Goal: Transaction & Acquisition: Purchase product/service

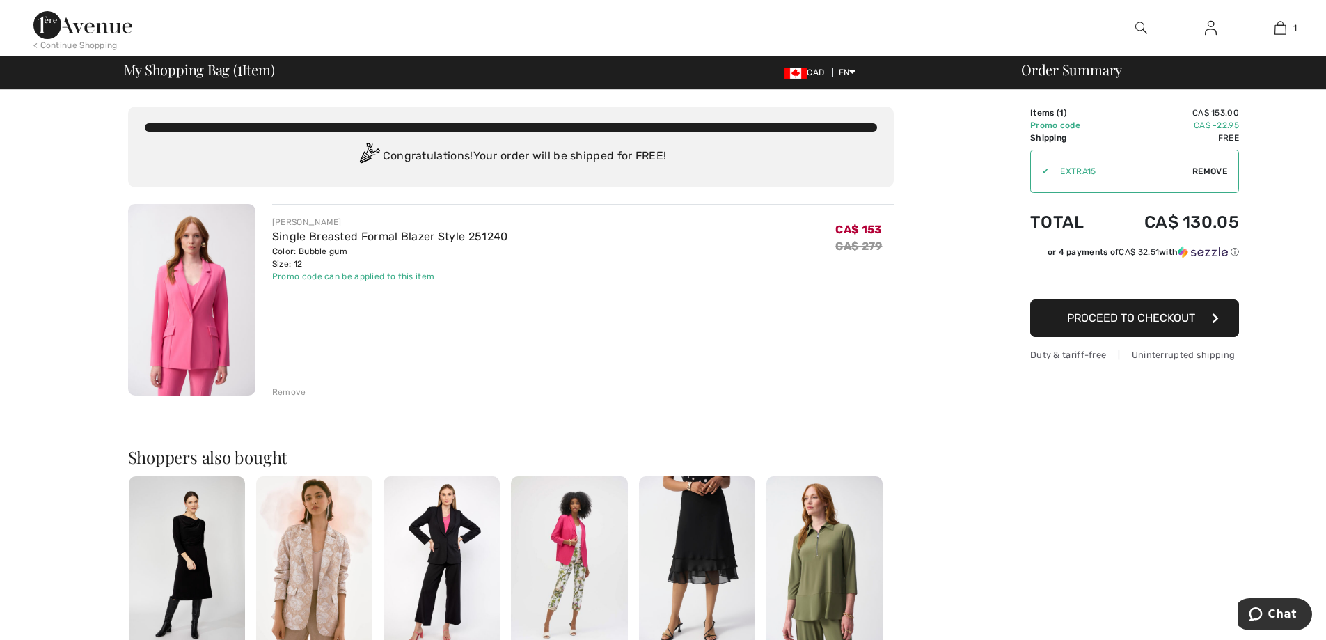
click at [1131, 313] on span "Proceed to Checkout" at bounding box center [1131, 317] width 128 height 13
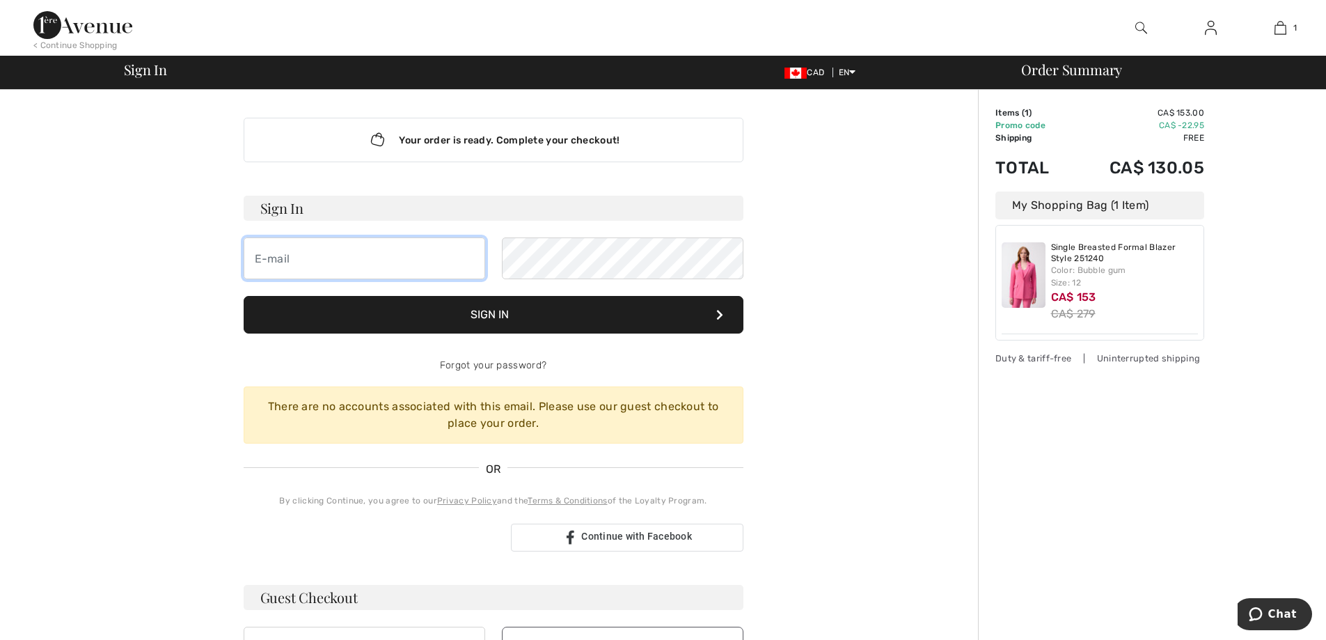
click at [382, 262] on input "email" at bounding box center [365, 258] width 242 height 42
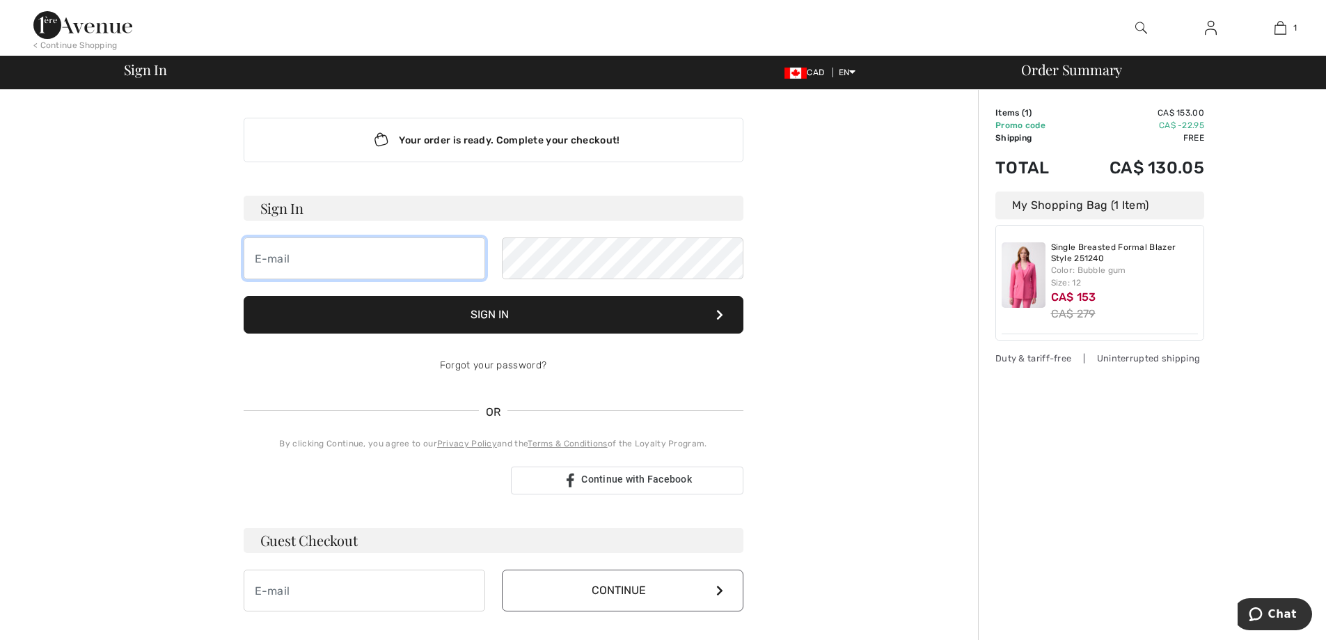
type input "[EMAIL_ADDRESS][DOMAIN_NAME]"
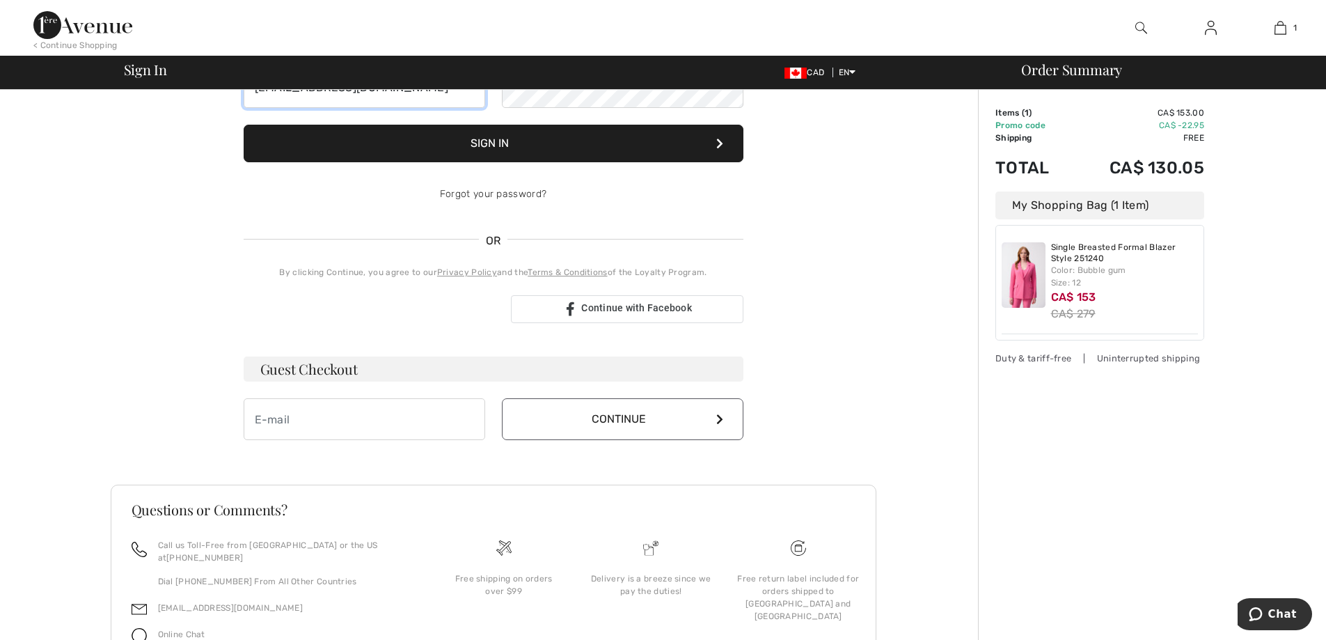
scroll to position [209, 0]
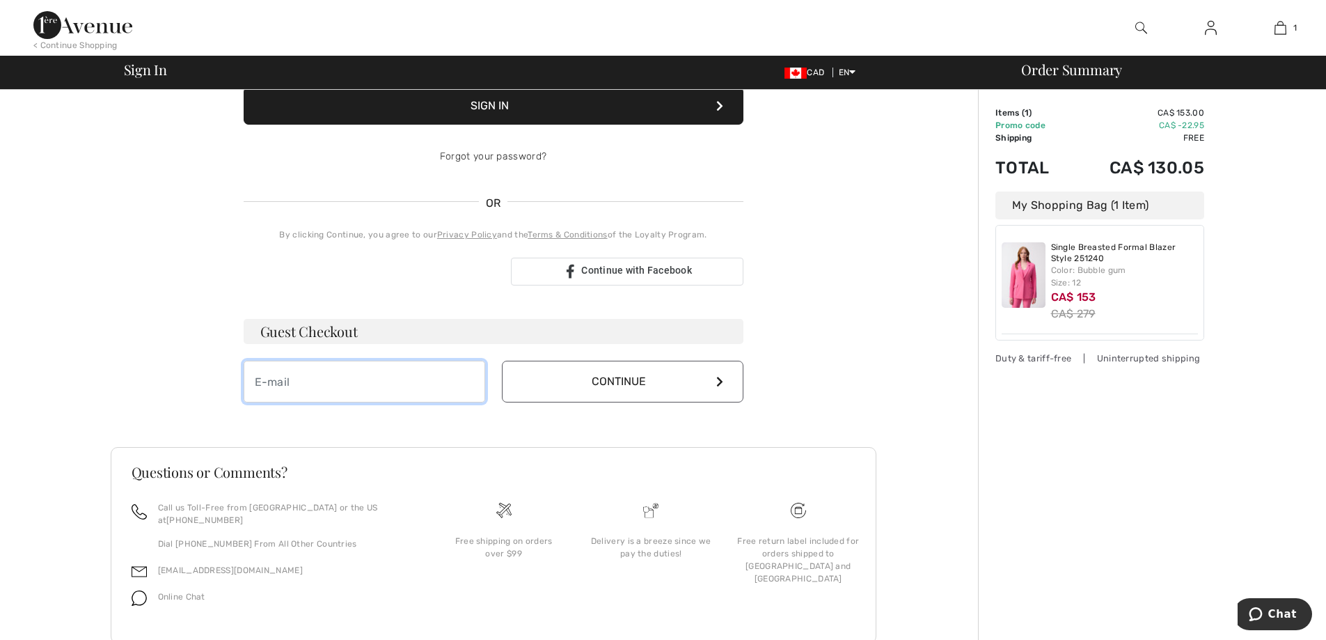
click at [382, 392] on input "email" at bounding box center [365, 382] width 242 height 42
type input "[EMAIL_ADDRESS][DOMAIN_NAME]"
click at [619, 384] on button "Continue" at bounding box center [623, 382] width 242 height 42
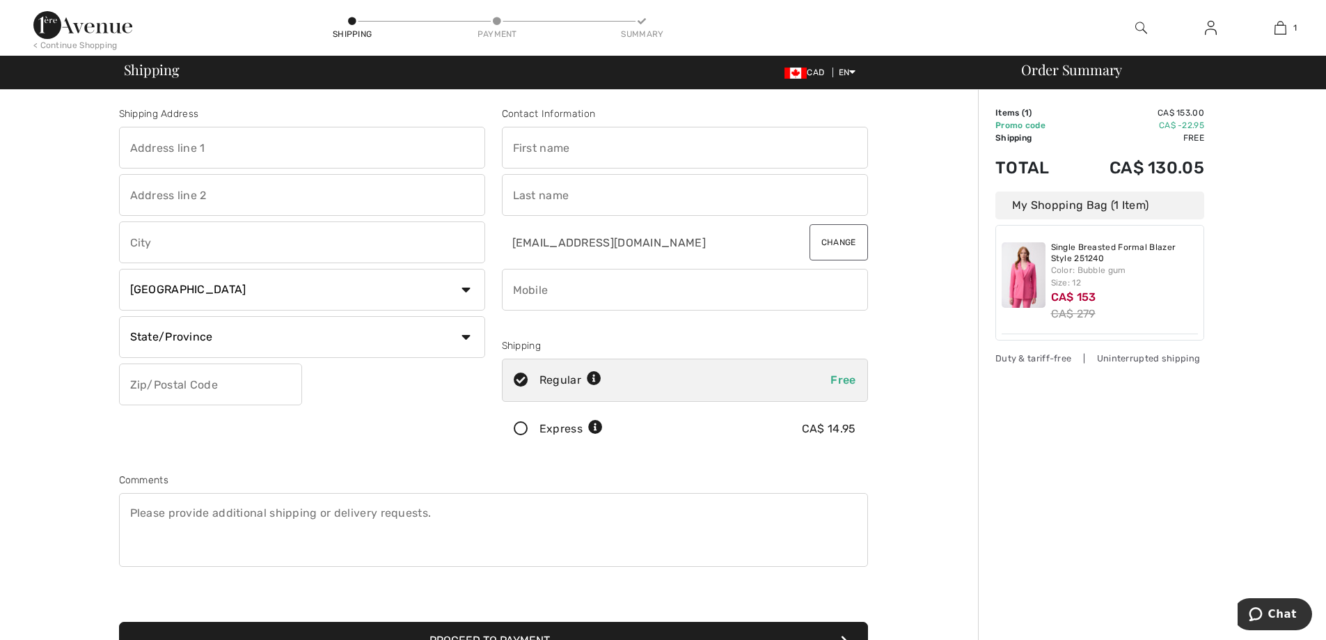
click at [201, 143] on input "text" at bounding box center [302, 148] width 366 height 42
type input "33 BELGRAVE RD"
type input "OTTAWA"
select select "ON"
type input "K1S0L9"
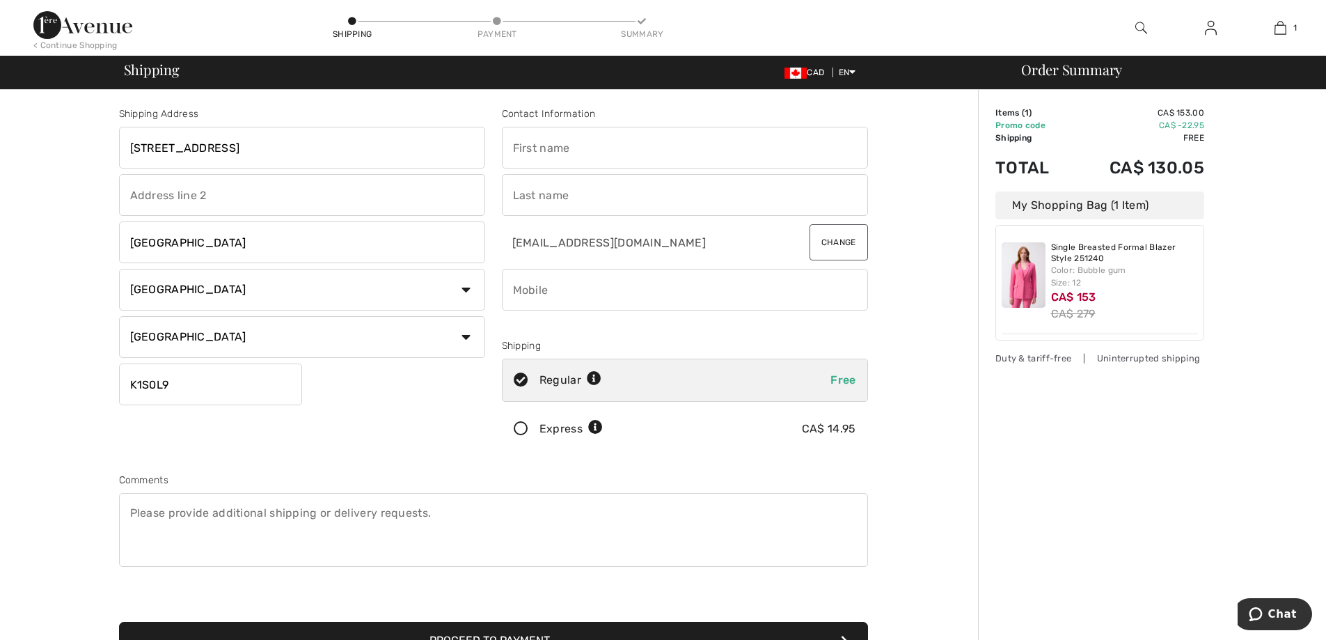
type input "EMMANUELLE"
type input "LATRAVERSE"
type input "6132620022"
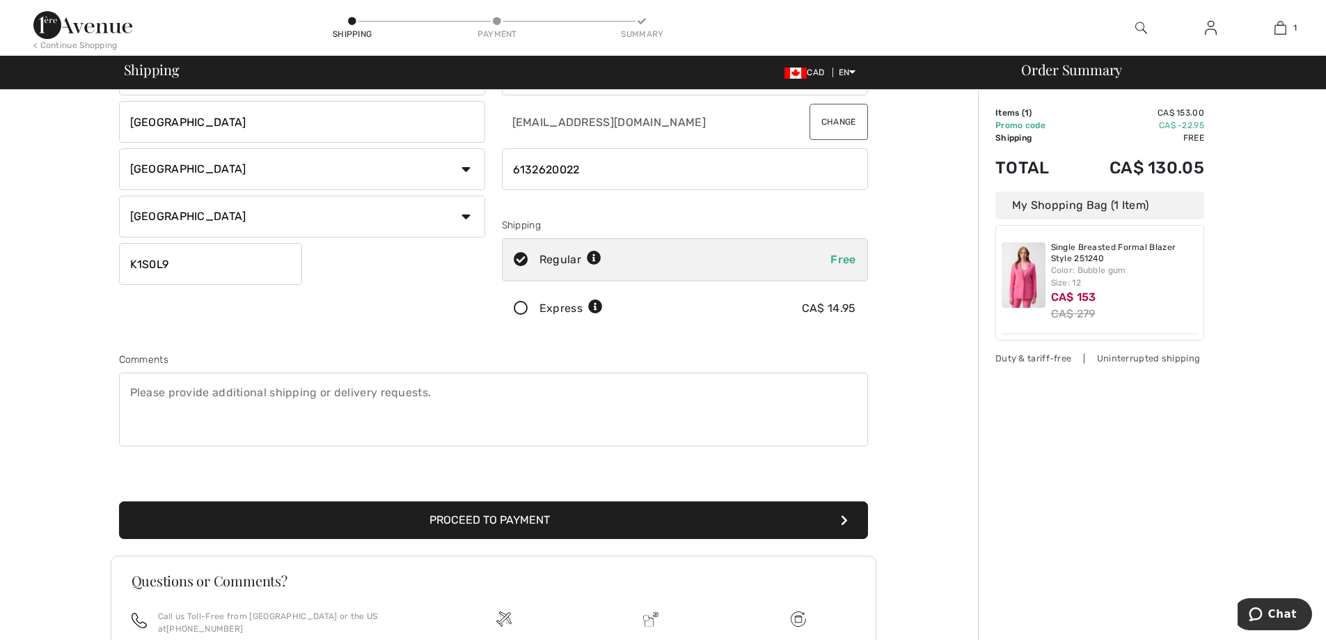
scroll to position [255, 0]
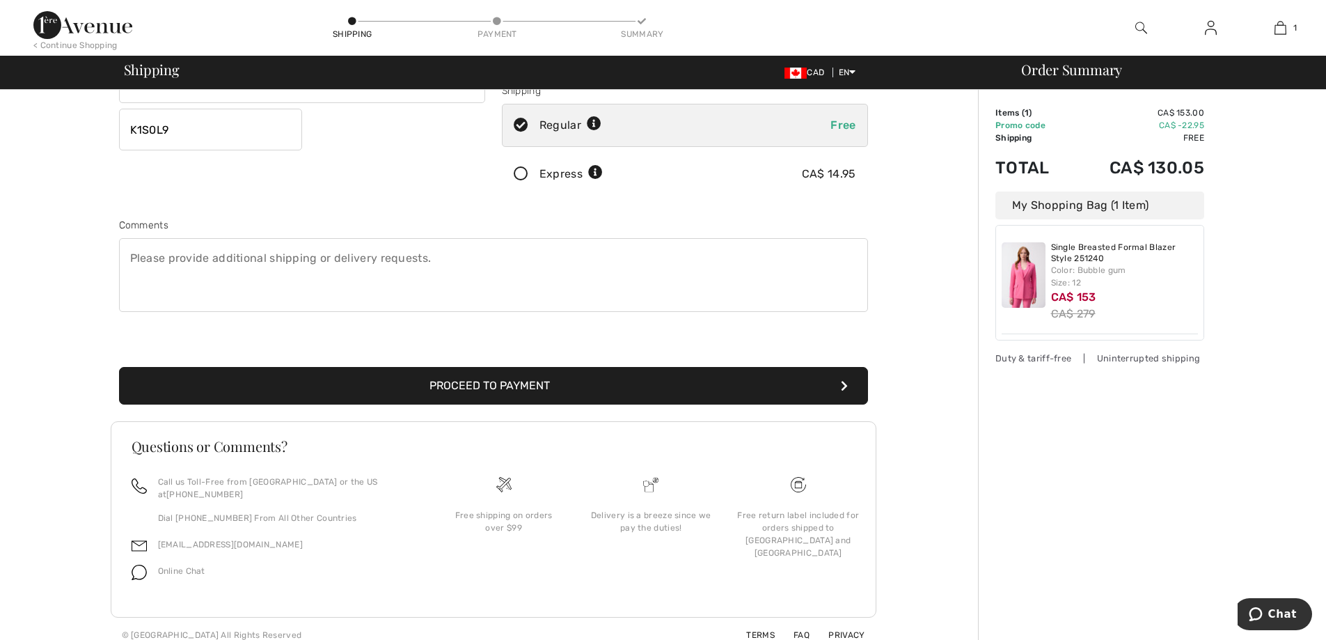
click at [592, 380] on button "Proceed to Payment" at bounding box center [493, 386] width 749 height 38
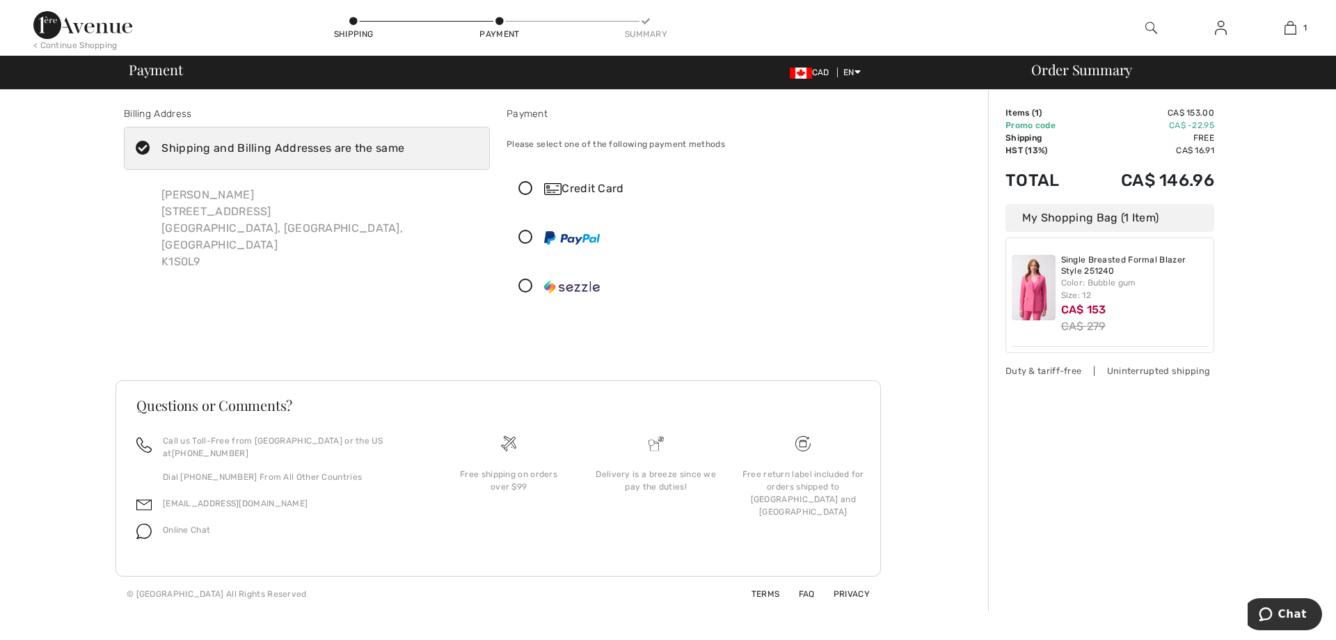
click at [527, 187] on icon at bounding box center [525, 189] width 37 height 15
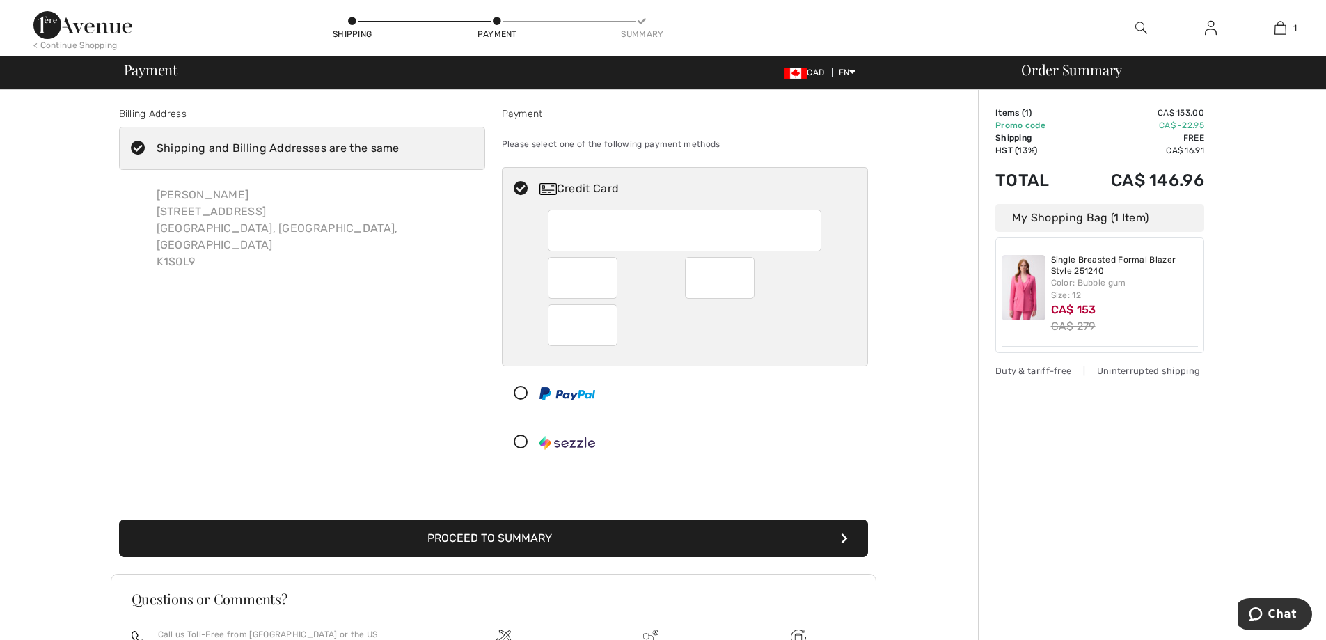
click at [559, 537] on button "Proceed to Summary" at bounding box center [493, 538] width 749 height 38
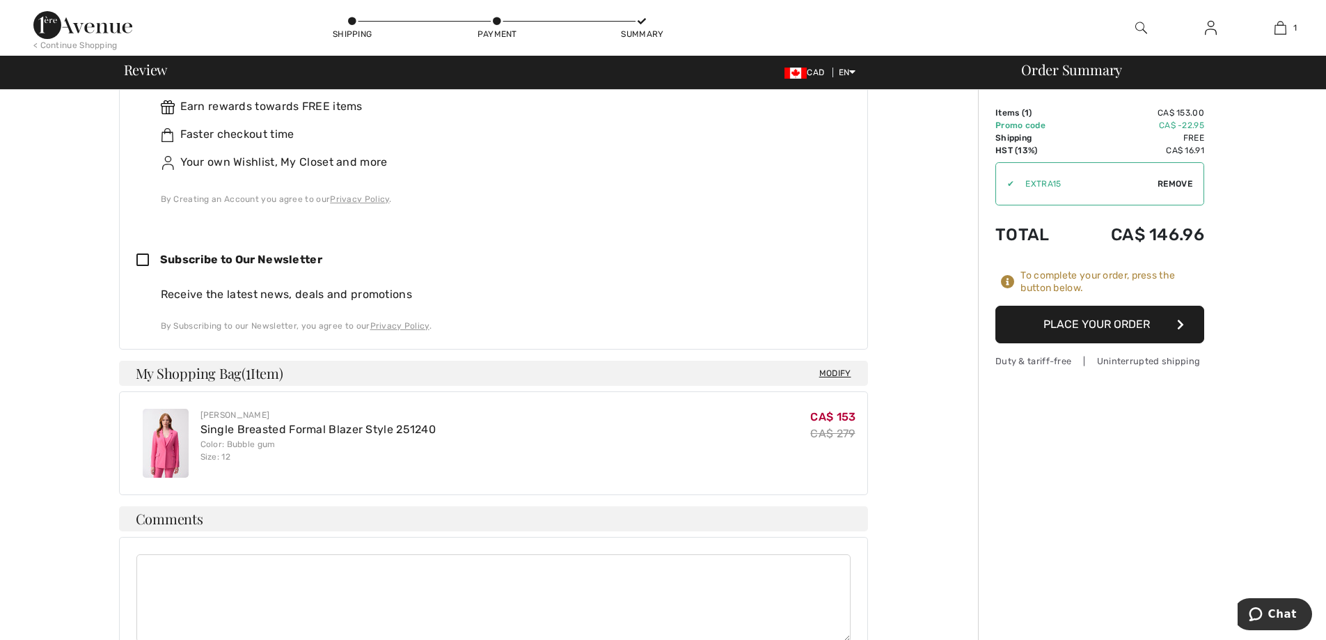
scroll to position [278, 0]
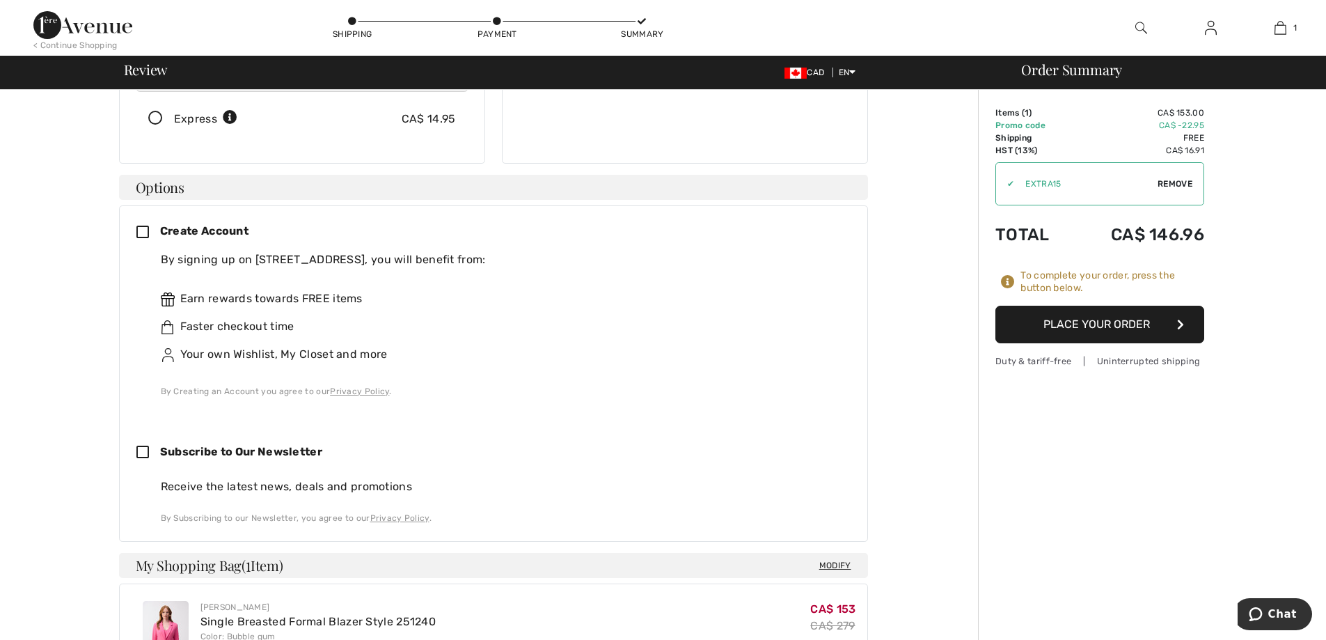
click at [1086, 318] on button "Place Your Order" at bounding box center [1099, 325] width 209 height 38
